Goal: Entertainment & Leisure: Consume media (video, audio)

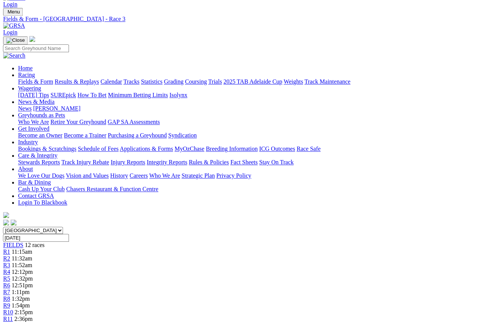
scroll to position [0, 4]
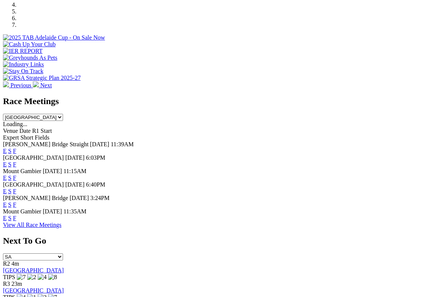
scroll to position [255, 0]
click at [7, 174] on link "E" at bounding box center [5, 177] width 4 height 6
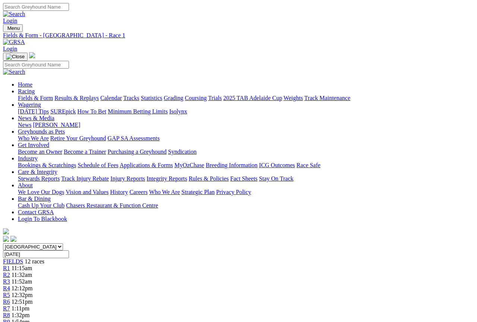
click at [32, 278] on span "11:52am" at bounding box center [22, 281] width 21 height 6
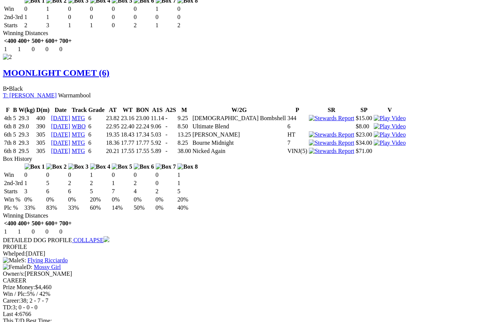
scroll to position [884, 18]
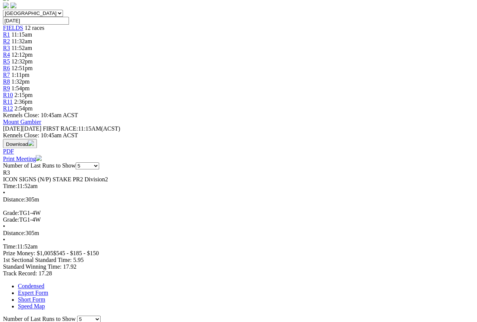
scroll to position [233, 0]
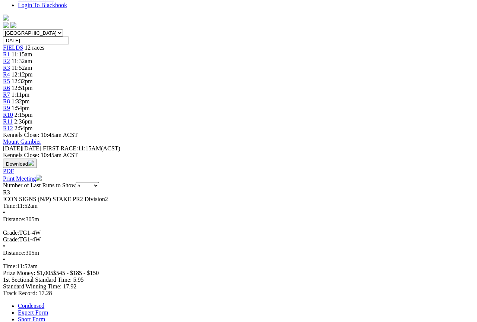
scroll to position [213, 0]
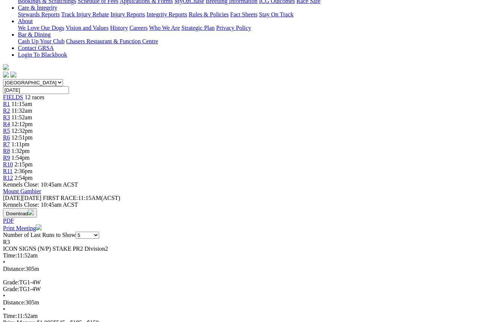
scroll to position [154, 0]
